Goal: Go to known website: Go to known website

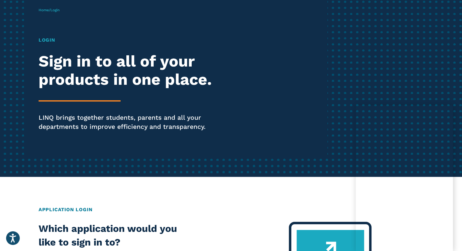
scroll to position [61, 0]
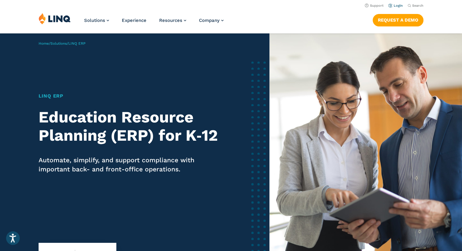
click at [397, 6] on link "Login" at bounding box center [396, 6] width 14 height 4
